Goal: Information Seeking & Learning: Compare options

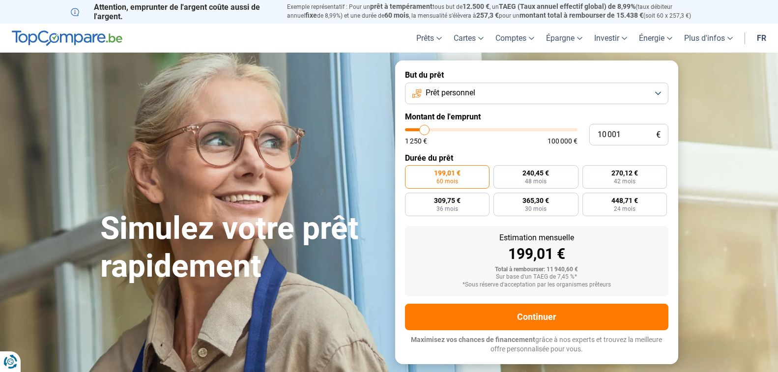
type input "13 250"
type input "13250"
type input "14 750"
type input "14750"
type input "15 500"
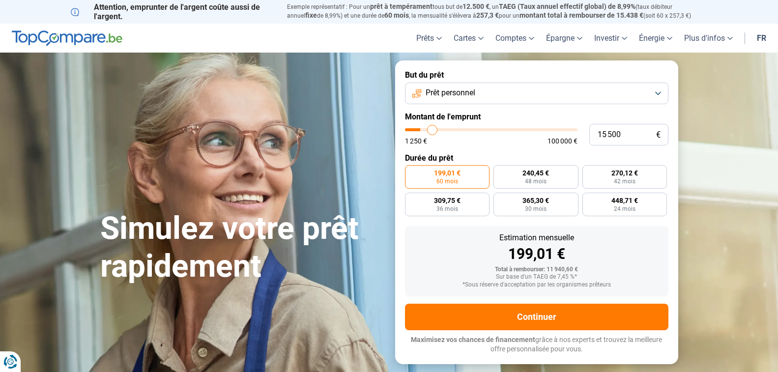
type input "15500"
type input "15 750"
type input "15750"
type input "16 250"
type input "16250"
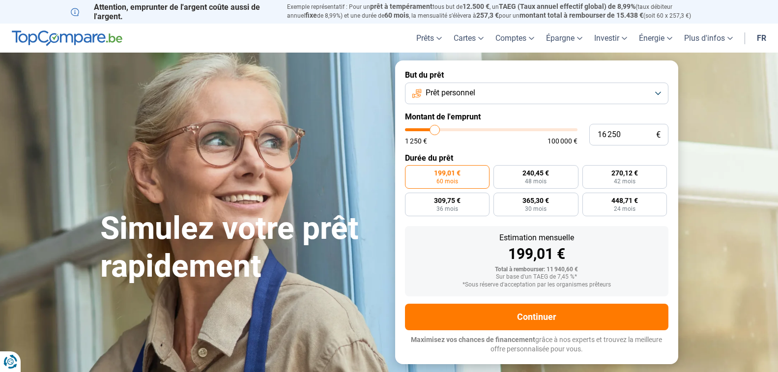
type input "17 000"
type input "17000"
type input "17 500"
type input "17500"
type input "17 750"
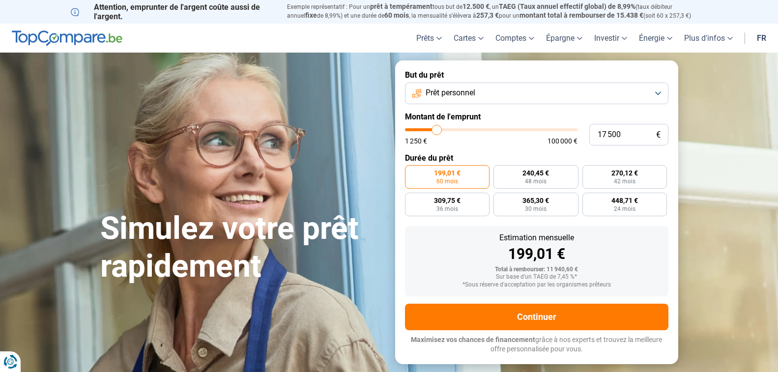
type input "17750"
type input "18 000"
type input "18000"
type input "18 750"
type input "18750"
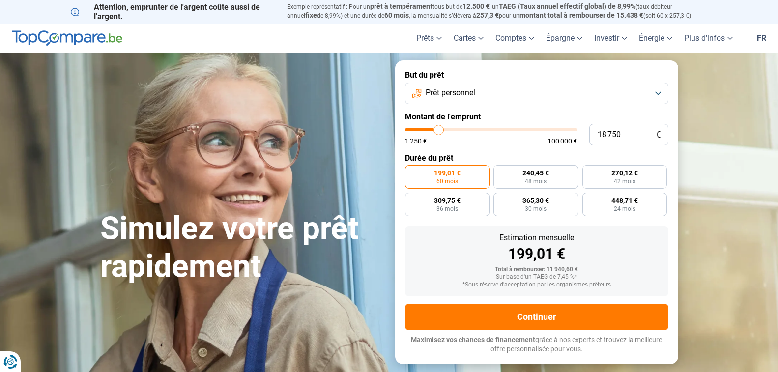
type input "20 000"
type input "20000"
type input "20 500"
type input "20500"
type input "21 500"
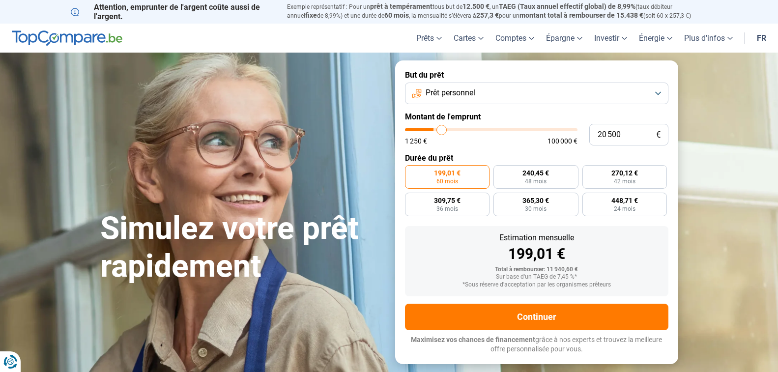
type input "21500"
type input "22 000"
type input "22000"
type input "22 750"
type input "22750"
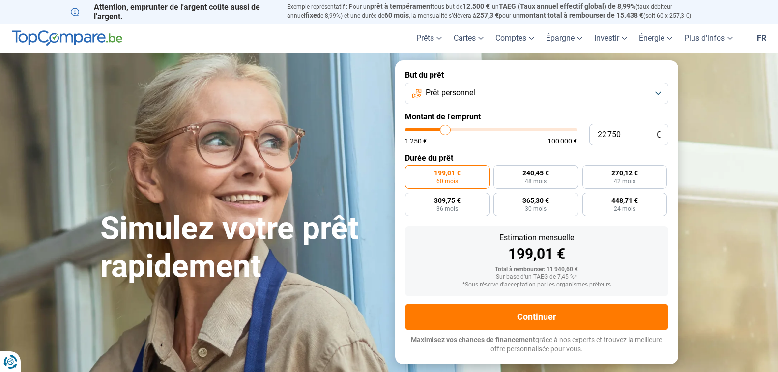
type input "23 000"
type input "23000"
type input "23 250"
type input "23250"
type input "23 000"
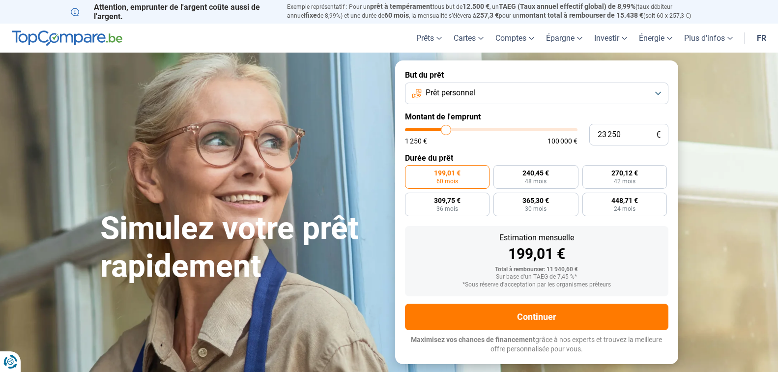
type input "23000"
type input "22 750"
type input "22750"
type input "22 250"
type input "22250"
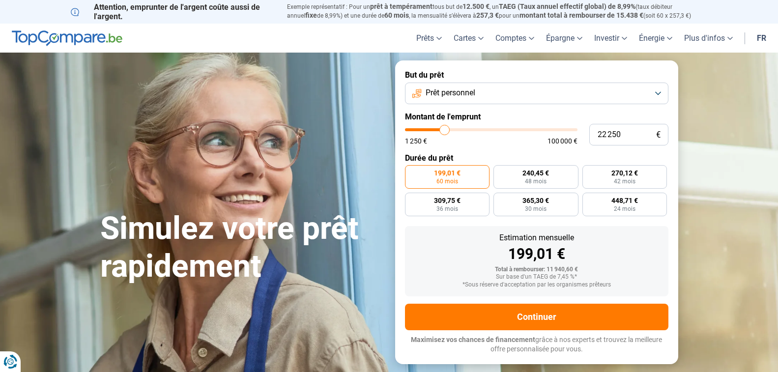
type input "21 750"
type input "21750"
type input "21 250"
type input "21250"
type input "20 750"
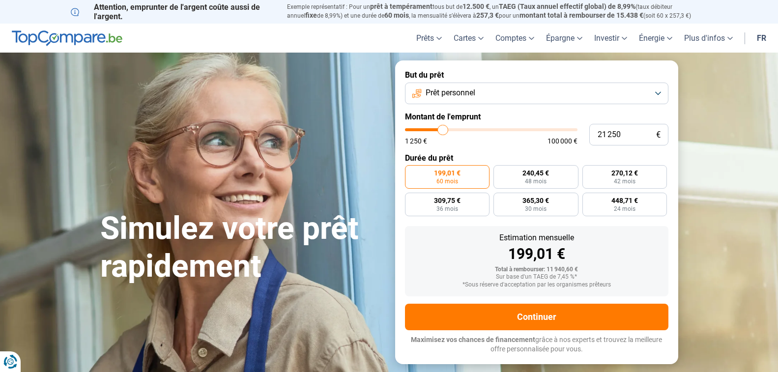
type input "20750"
type input "20 500"
type input "20500"
type input "20 250"
type input "20250"
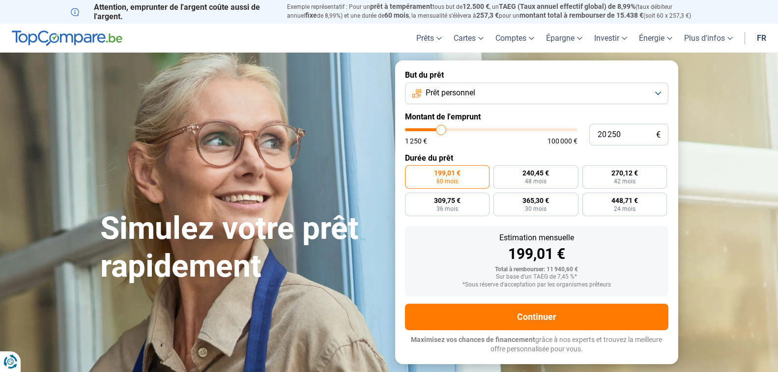
type input "20 000"
type input "20000"
type input "19 750"
type input "19750"
type input "19 250"
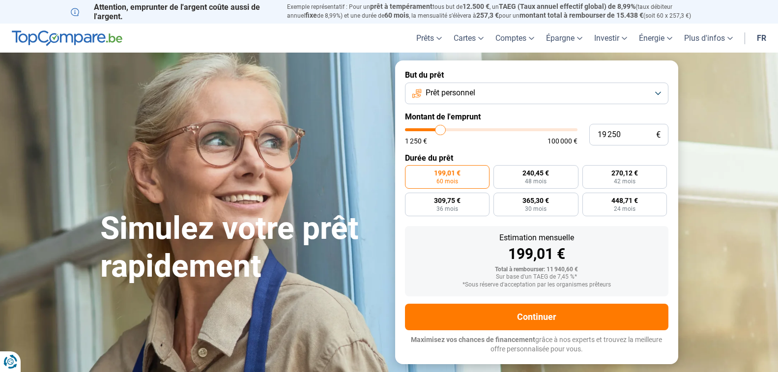
type input "19250"
type input "18 750"
drag, startPoint x: 432, startPoint y: 131, endPoint x: 439, endPoint y: 131, distance: 6.4
type input "18750"
click at [439, 131] on input "range" at bounding box center [491, 129] width 172 height 3
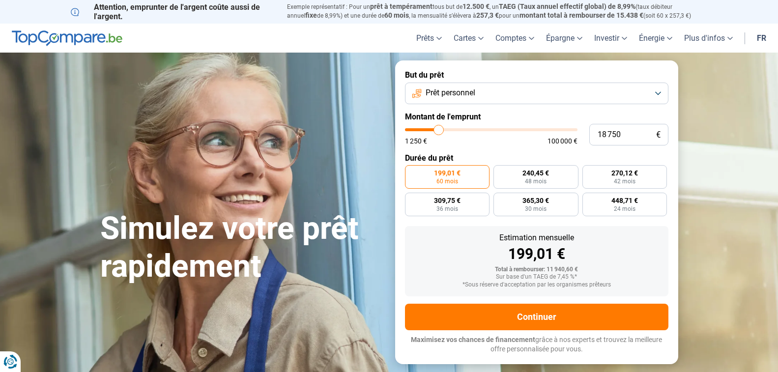
click at [439, 131] on input "range" at bounding box center [491, 129] width 172 height 3
radio input "false"
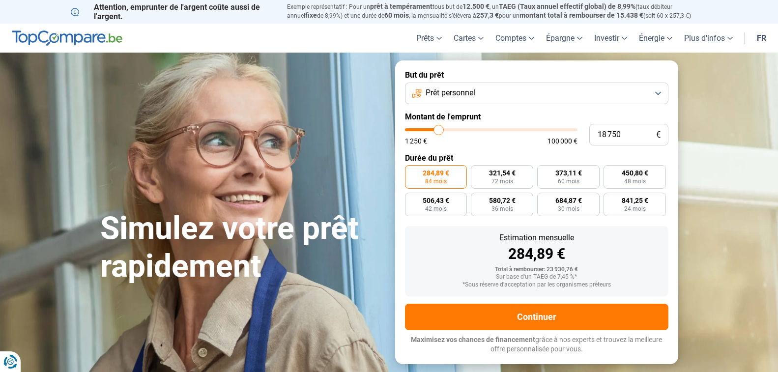
type input "16 250"
type input "16250"
click at [435, 131] on input "range" at bounding box center [491, 129] width 172 height 3
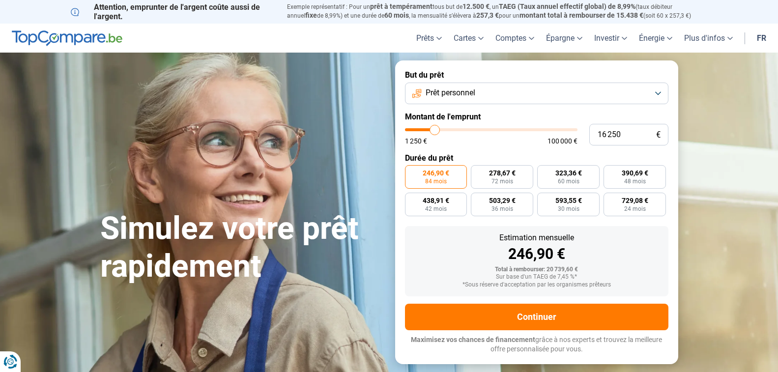
click at [435, 131] on input "range" at bounding box center [491, 129] width 172 height 3
type input "17 000"
type input "17000"
type input "17 500"
type input "17500"
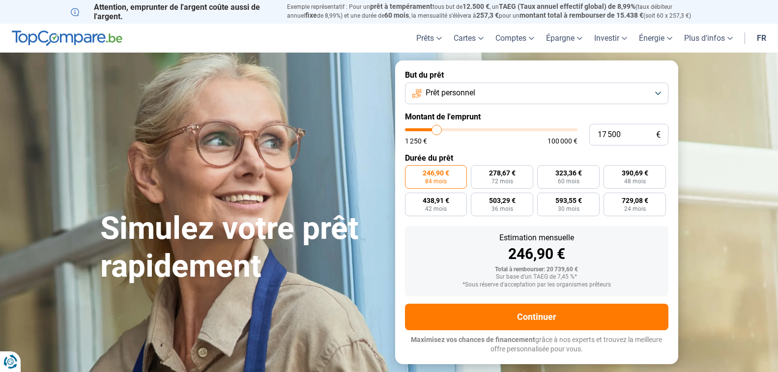
type input "17 750"
type input "17750"
type input "18 000"
type input "18000"
type input "18 500"
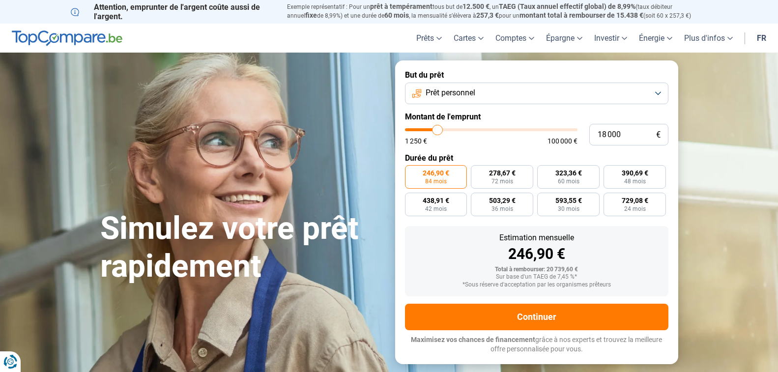
type input "18500"
type input "19 000"
type input "19000"
click at [439, 131] on input "range" at bounding box center [491, 129] width 172 height 3
type input "18 750"
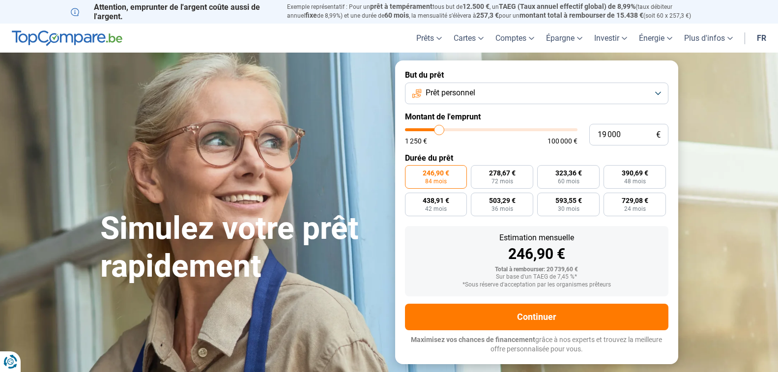
type input "18750"
type input "18 500"
type input "18500"
type input "18 000"
type input "18000"
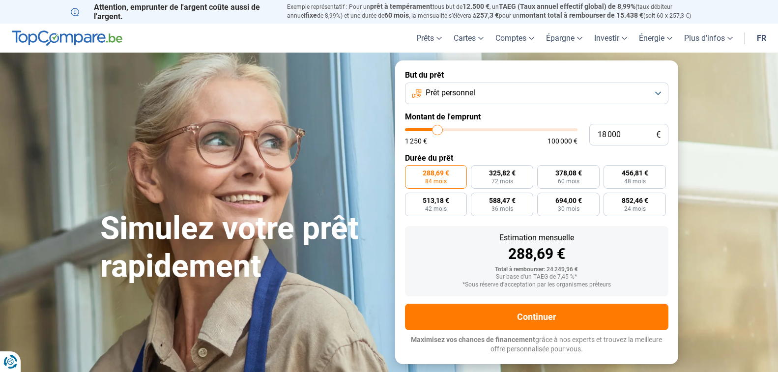
type input "17 750"
type input "17750"
type input "17 500"
type input "17500"
type input "17 250"
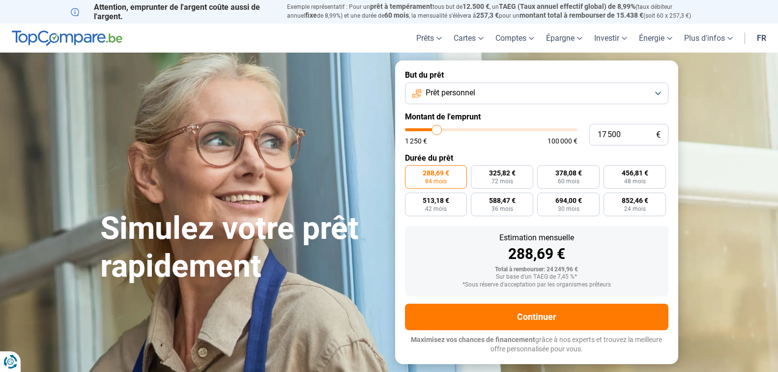
type input "17250"
type input "17 000"
type input "17000"
type input "16 250"
type input "16250"
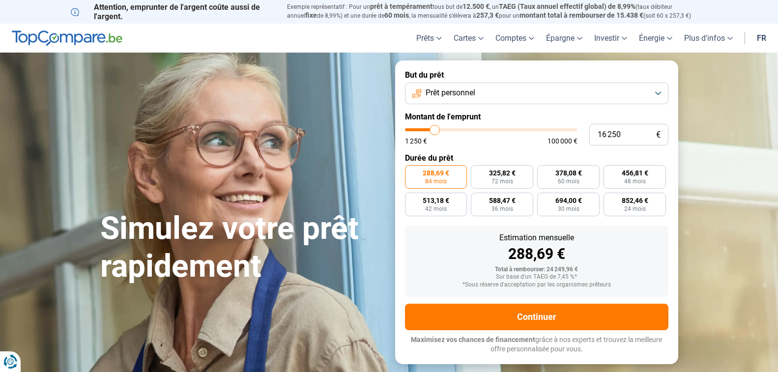
type input "15 750"
type input "15750"
type input "15 000"
type input "15000"
type input "14 500"
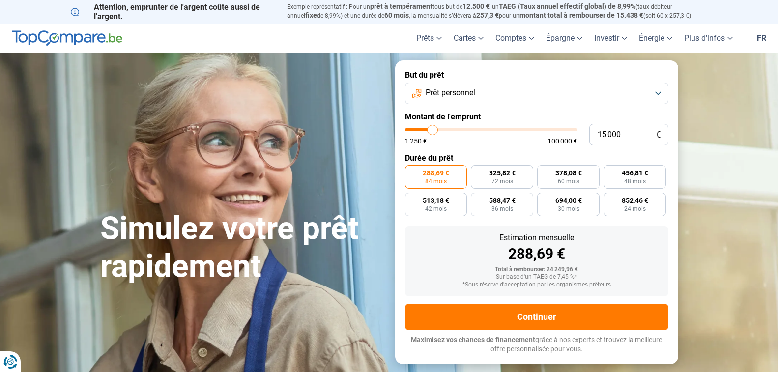
type input "14500"
type input "14 250"
type input "14250"
type input "13 500"
type input "13500"
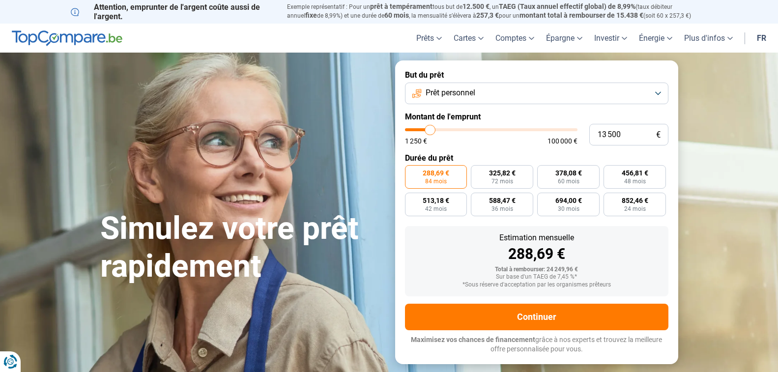
type input "13 250"
type input "13250"
type input "12 750"
type input "12750"
type input "12 500"
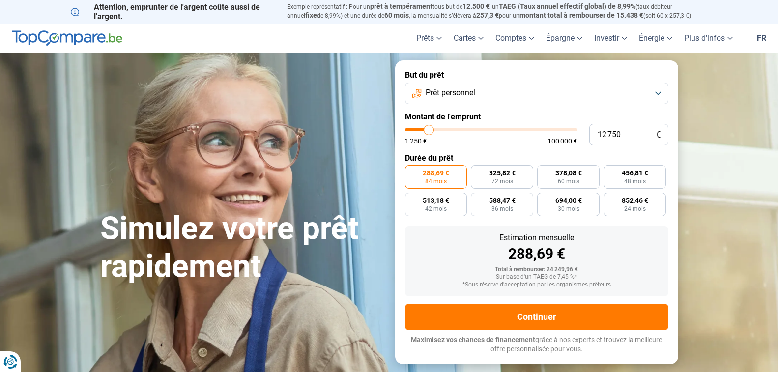
type input "12500"
type input "12 000"
type input "12000"
type input "11 750"
drag, startPoint x: 439, startPoint y: 132, endPoint x: 427, endPoint y: 128, distance: 11.8
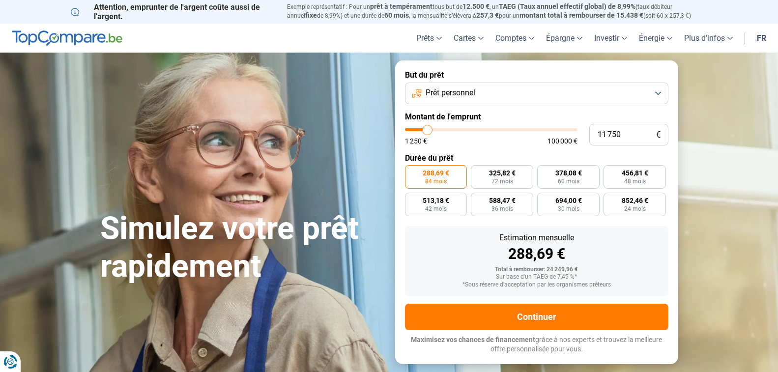
type input "11750"
click at [427, 128] on input "range" at bounding box center [491, 129] width 172 height 3
radio input "true"
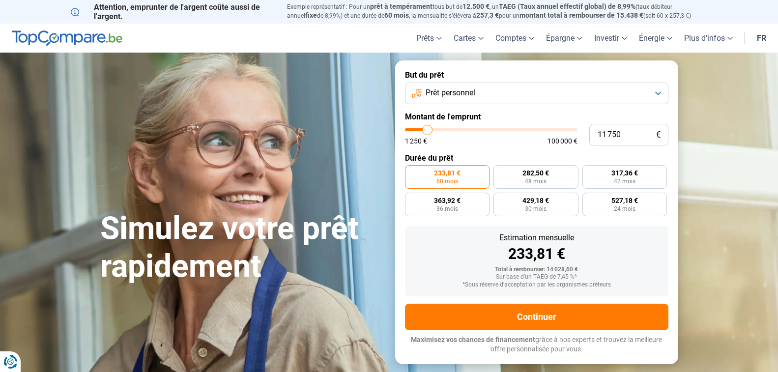
click at [428, 128] on input "range" at bounding box center [491, 129] width 172 height 3
type input "12 500"
type input "12500"
click at [428, 128] on input "range" at bounding box center [491, 129] width 172 height 3
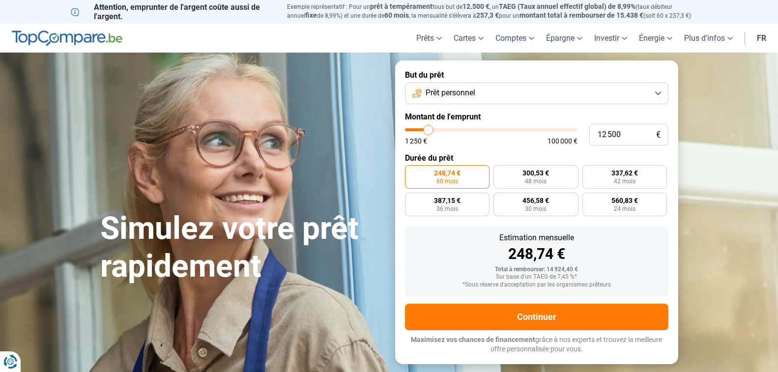
type input "11 250"
type input "11250"
type input "11 000"
type input "11000"
type input "10 500"
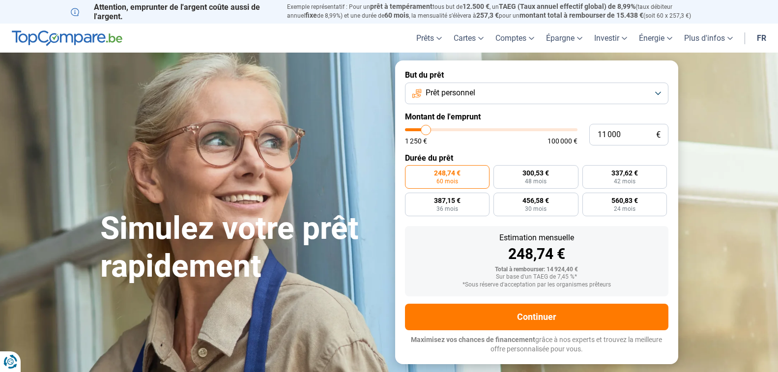
type input "10500"
type input "10 000"
type input "10000"
click at [424, 128] on input "range" at bounding box center [491, 129] width 172 height 3
radio input "true"
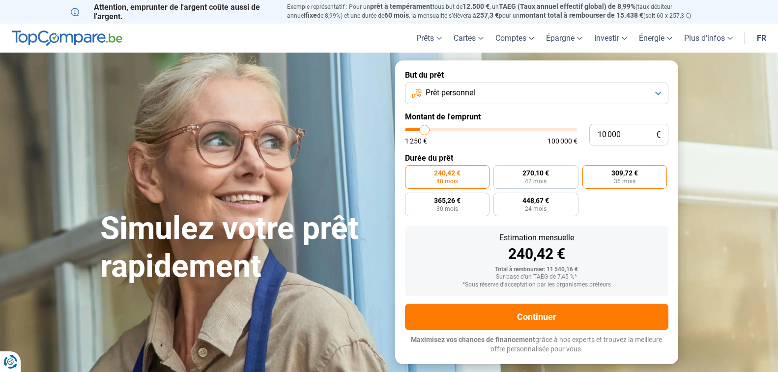
click at [624, 175] on span "309,72 €" at bounding box center [624, 172] width 27 height 7
click at [588, 171] on input "309,72 € 36 mois" at bounding box center [585, 168] width 6 height 6
radio input "true"
click at [535, 200] on span "448,67 €" at bounding box center [535, 200] width 27 height 7
click at [500, 199] on input "448,67 € 24 mois" at bounding box center [496, 196] width 6 height 6
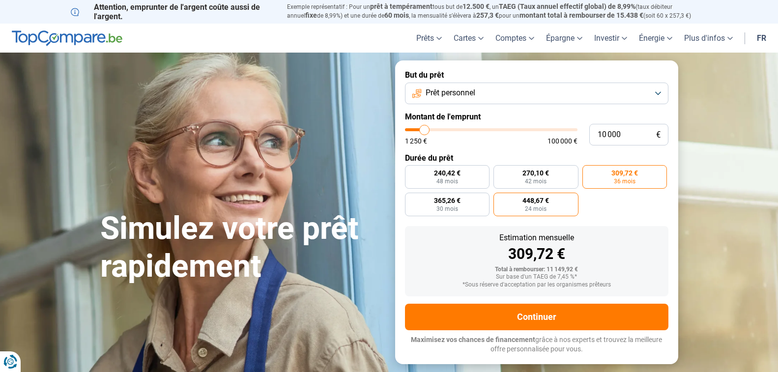
radio input "true"
click at [534, 175] on span "270,10 €" at bounding box center [535, 172] width 27 height 7
click at [500, 171] on input "270,10 € 42 mois" at bounding box center [496, 168] width 6 height 6
radio input "true"
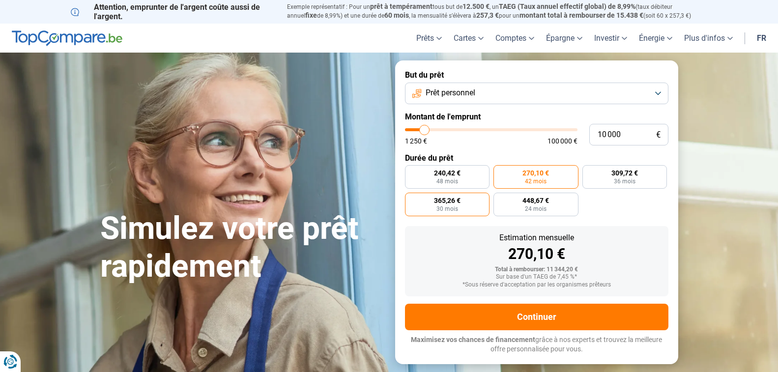
click at [447, 208] on span "30 mois" at bounding box center [447, 209] width 22 height 6
click at [411, 199] on input "365,26 € 30 mois" at bounding box center [408, 196] width 6 height 6
radio input "true"
click at [450, 176] on span "240,42 €" at bounding box center [447, 172] width 27 height 7
click at [411, 171] on input "240,42 € 48 mois" at bounding box center [408, 168] width 6 height 6
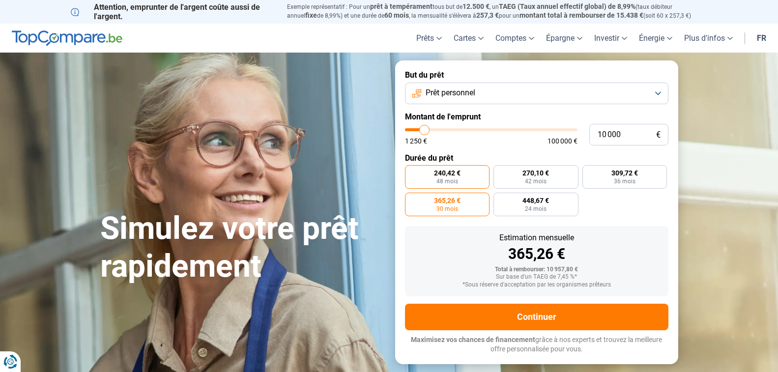
radio input "true"
click at [523, 177] on label "270,10 € 42 mois" at bounding box center [535, 177] width 85 height 24
click at [500, 171] on input "270,10 € 42 mois" at bounding box center [496, 168] width 6 height 6
radio input "true"
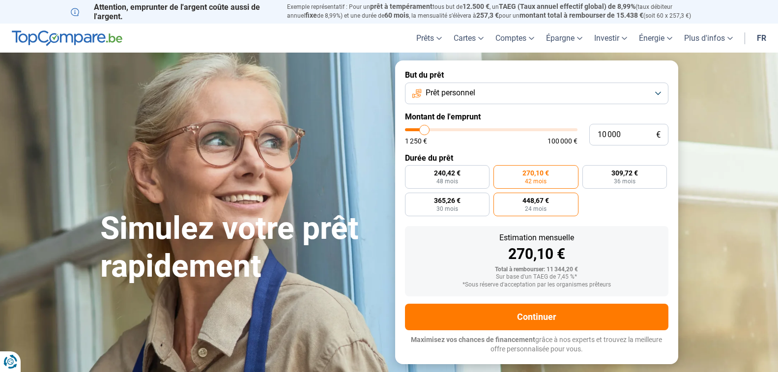
click at [544, 206] on span "24 mois" at bounding box center [536, 209] width 22 height 6
click at [500, 199] on input "448,67 € 24 mois" at bounding box center [496, 196] width 6 height 6
radio input "true"
click at [537, 174] on span "270,10 €" at bounding box center [535, 172] width 27 height 7
click at [500, 171] on input "270,10 € 42 mois" at bounding box center [496, 168] width 6 height 6
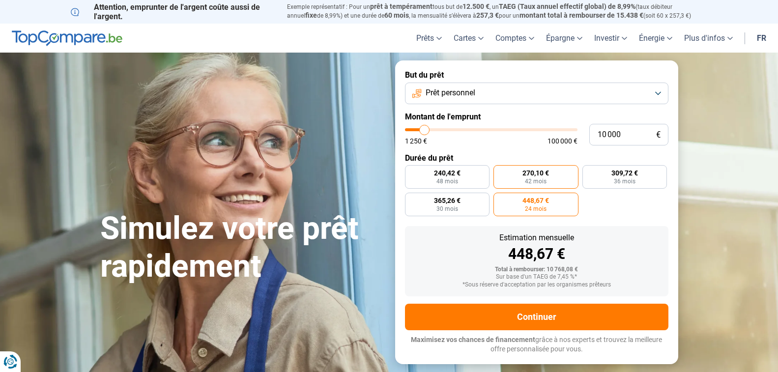
radio input "true"
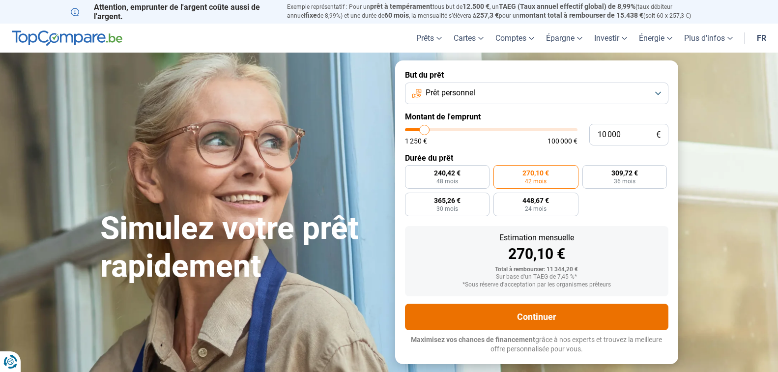
click at [540, 318] on button "Continuer" at bounding box center [536, 317] width 263 height 27
